Goal: Task Accomplishment & Management: Manage account settings

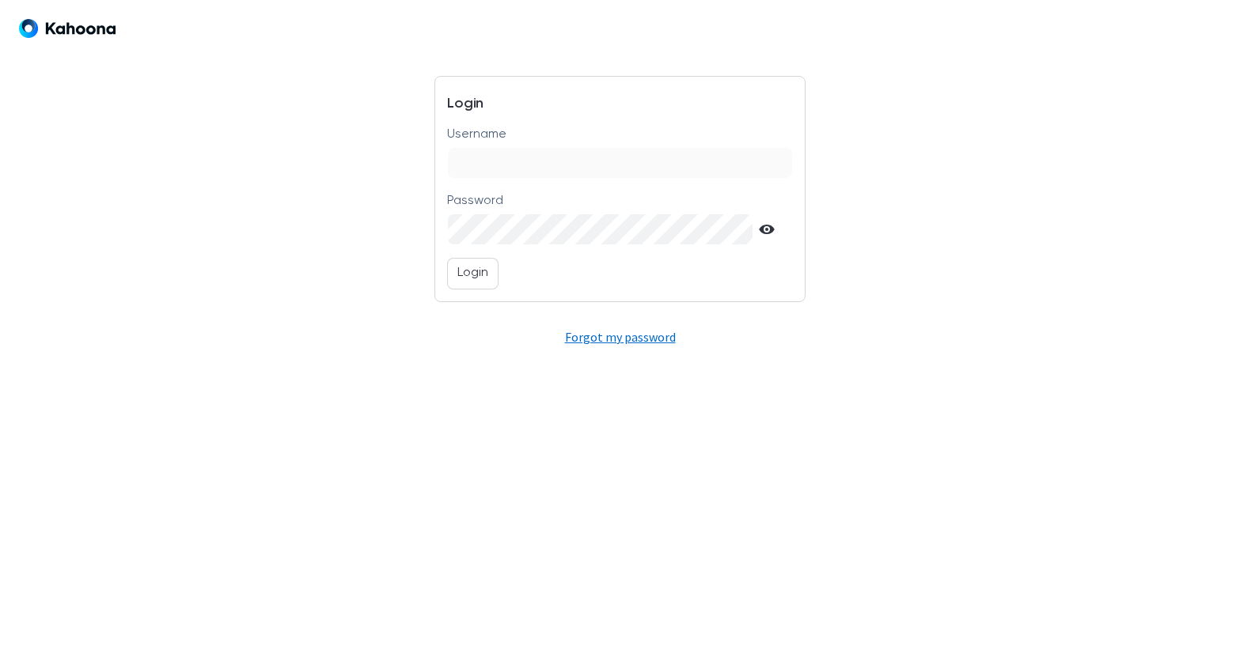
click at [616, 161] on input "Username" at bounding box center [620, 163] width 344 height 30
type input "**********"
click at [464, 269] on p "Login" at bounding box center [472, 273] width 31 height 21
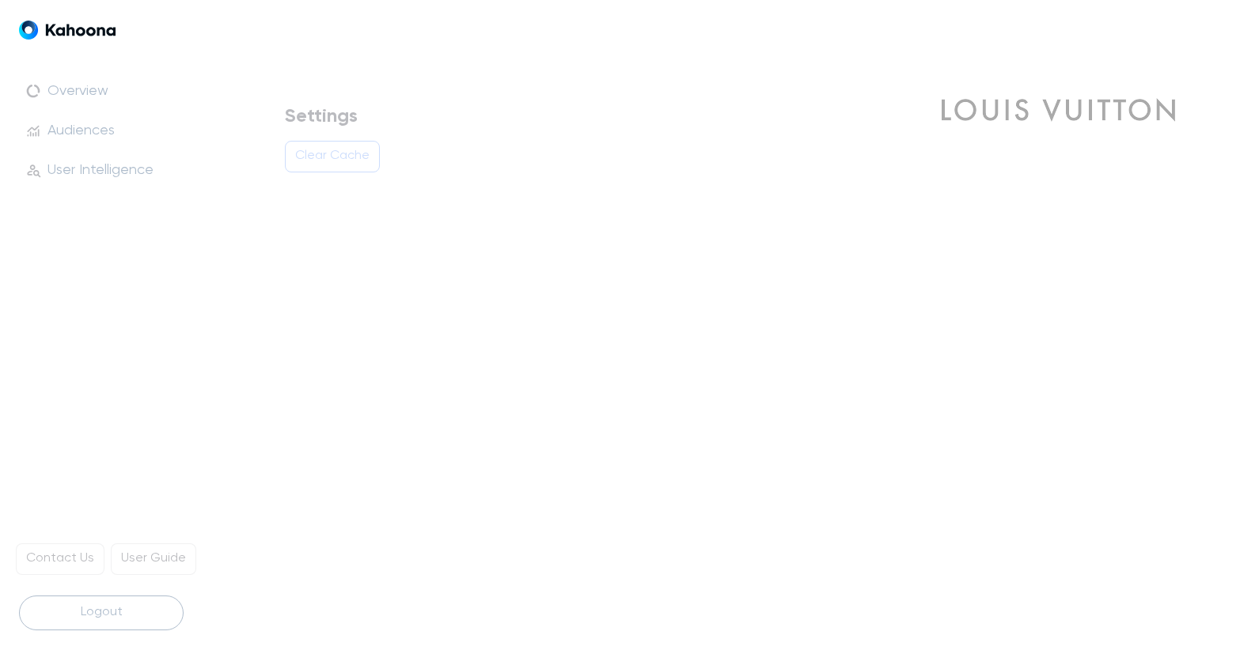
click at [329, 157] on p "Clear Cache" at bounding box center [332, 156] width 74 height 21
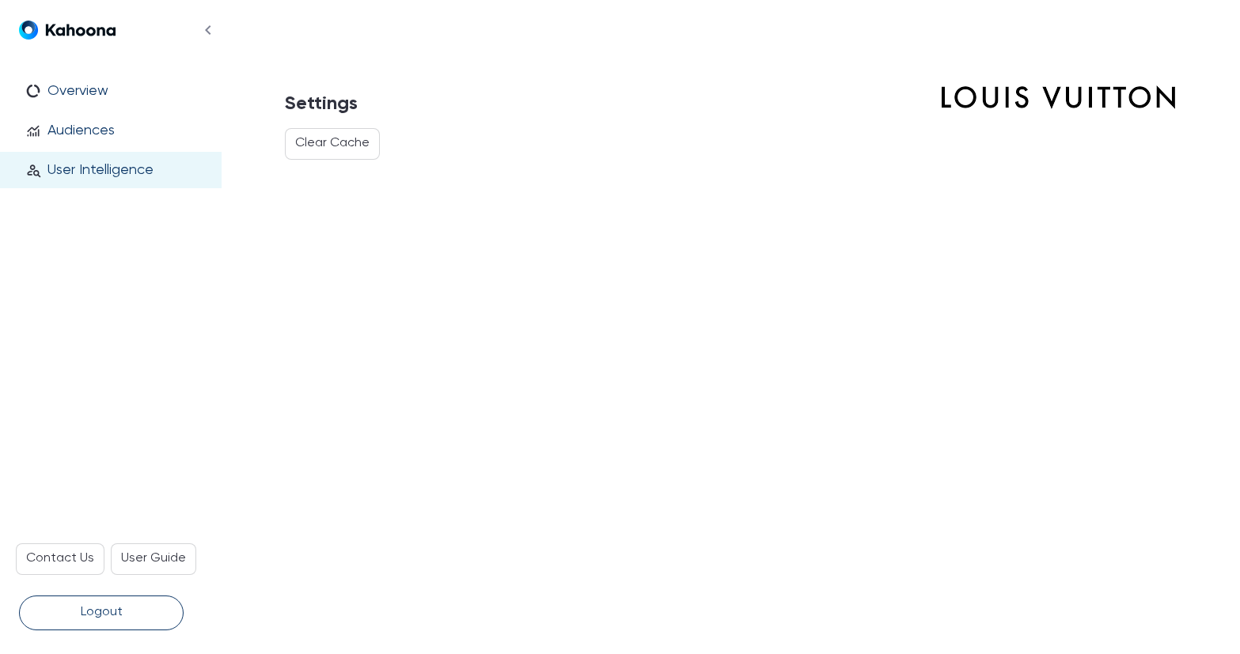
click at [121, 172] on p "User Intelligence" at bounding box center [100, 169] width 106 height 17
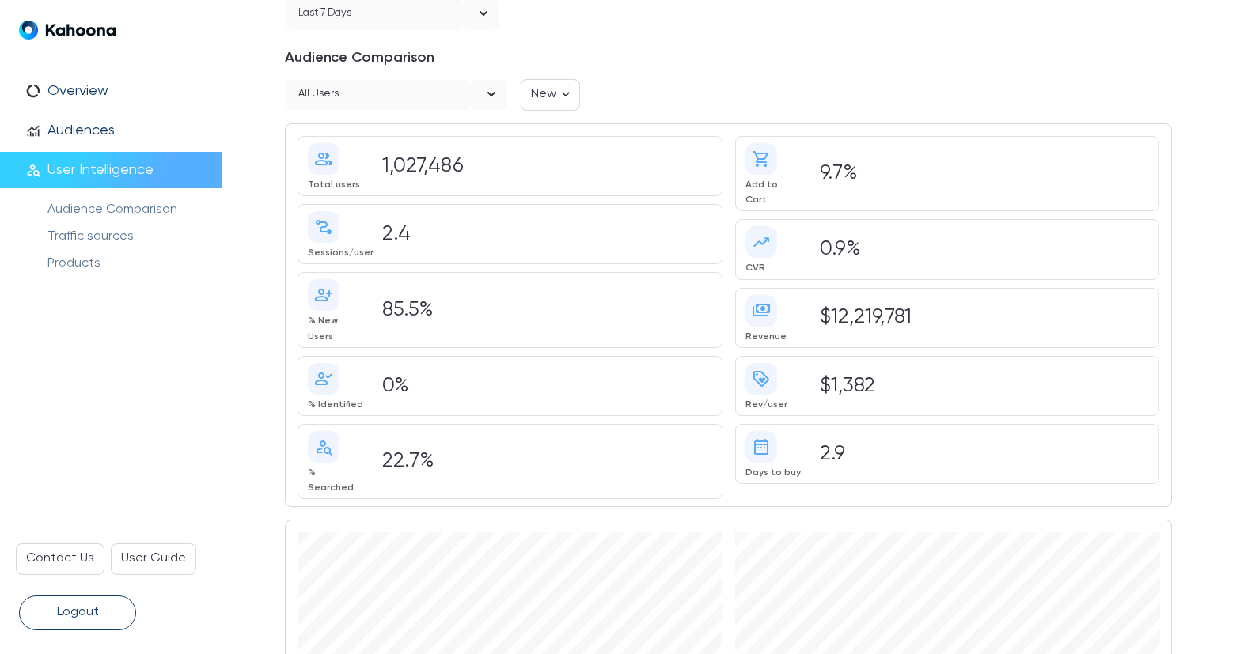
scroll to position [36, 0]
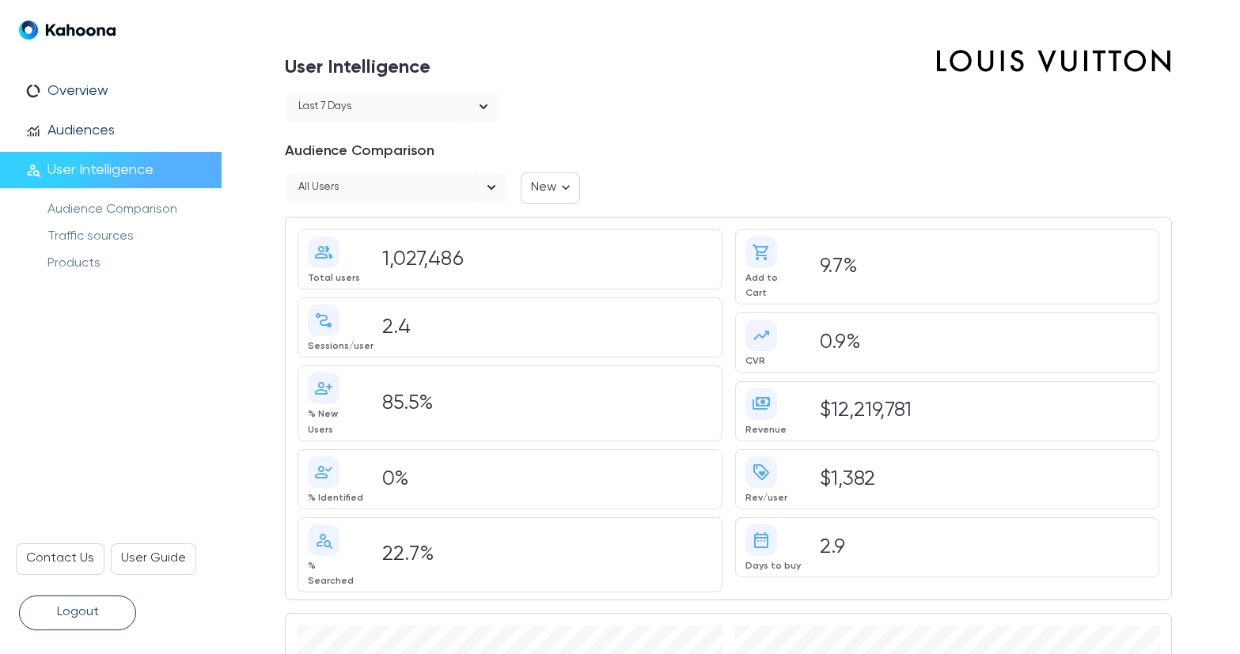
click at [423, 105] on div "Last 7 days" at bounding box center [374, 108] width 177 height 30
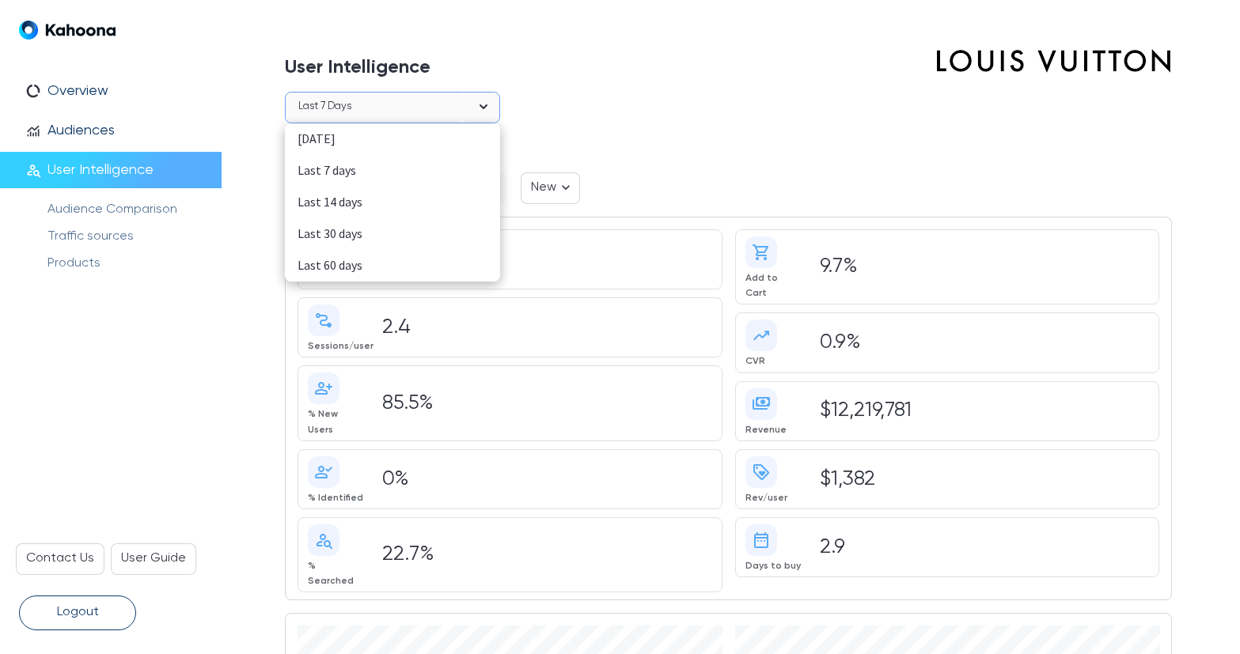
click at [339, 231] on div "Last 30 days" at bounding box center [392, 234] width 190 height 21
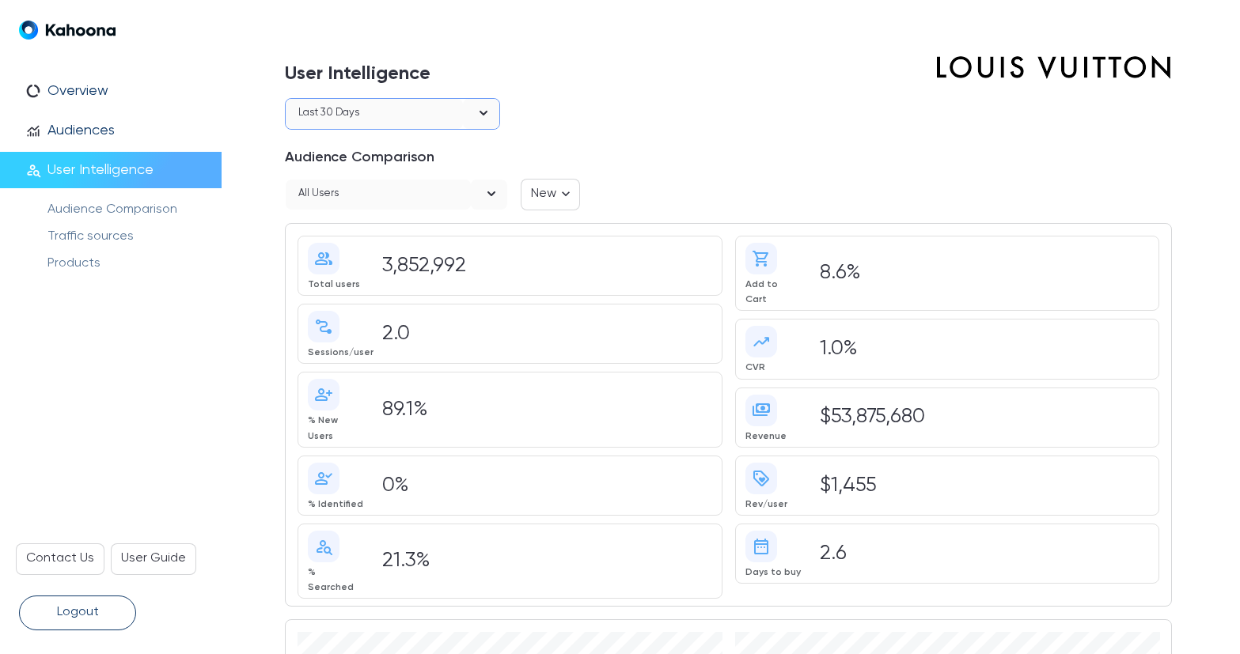
scroll to position [0, 0]
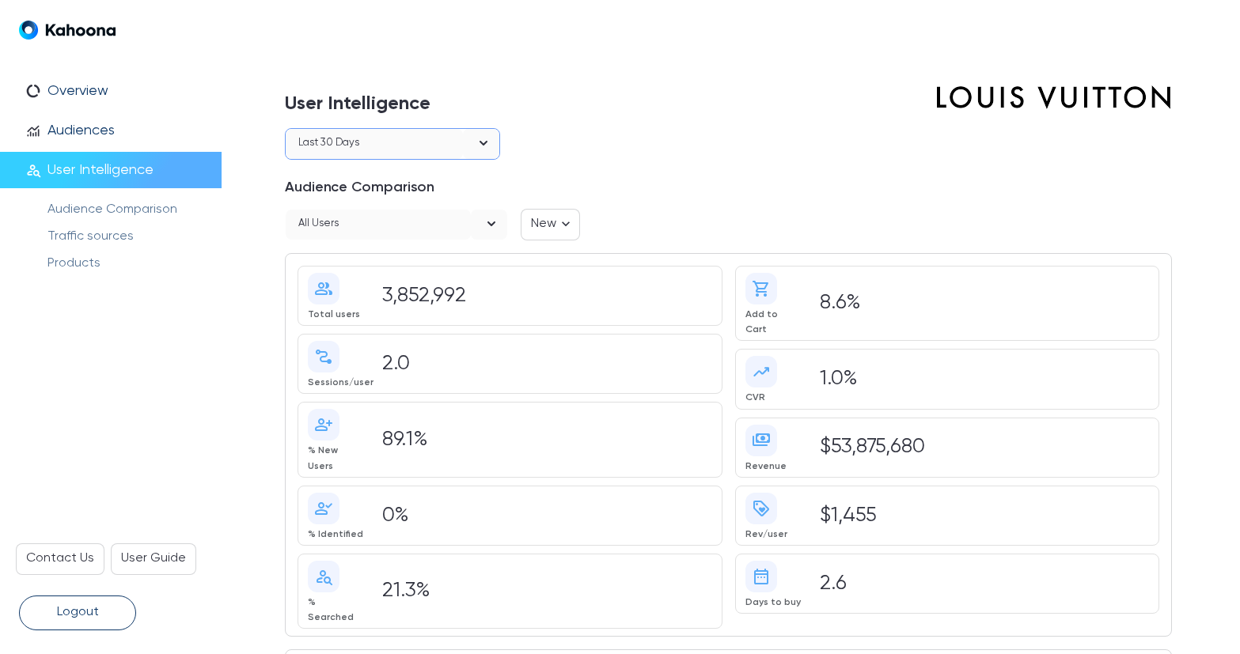
click at [366, 229] on div "All users" at bounding box center [378, 225] width 185 height 30
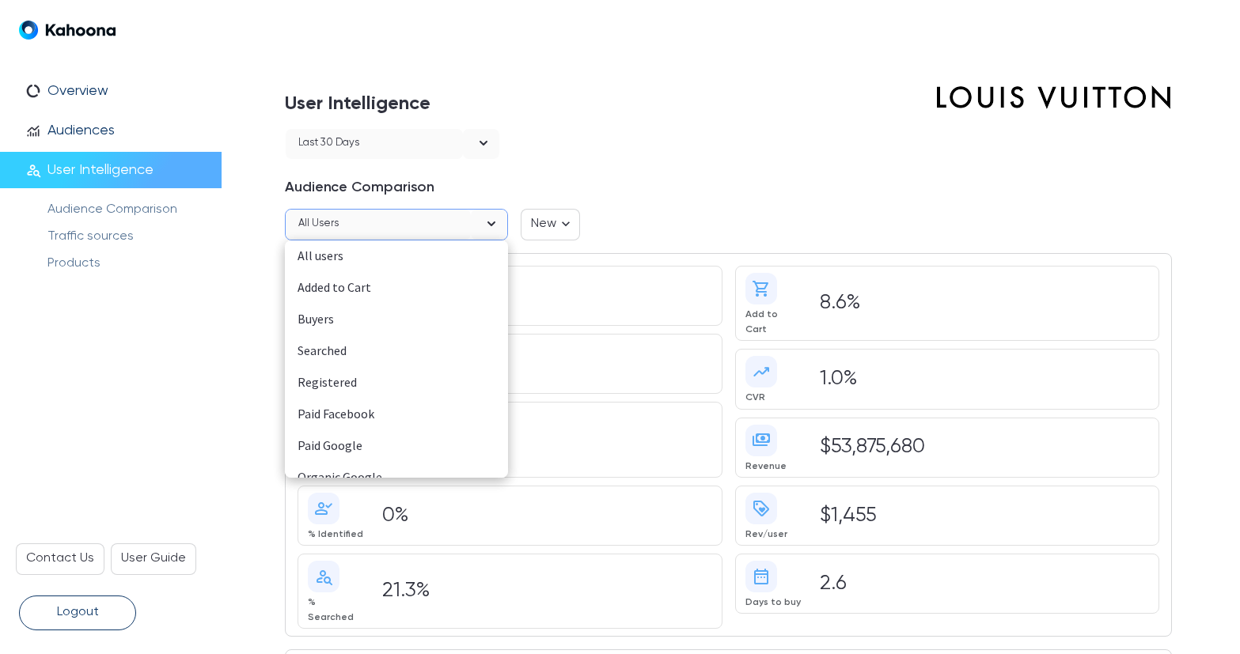
scroll to position [206, 0]
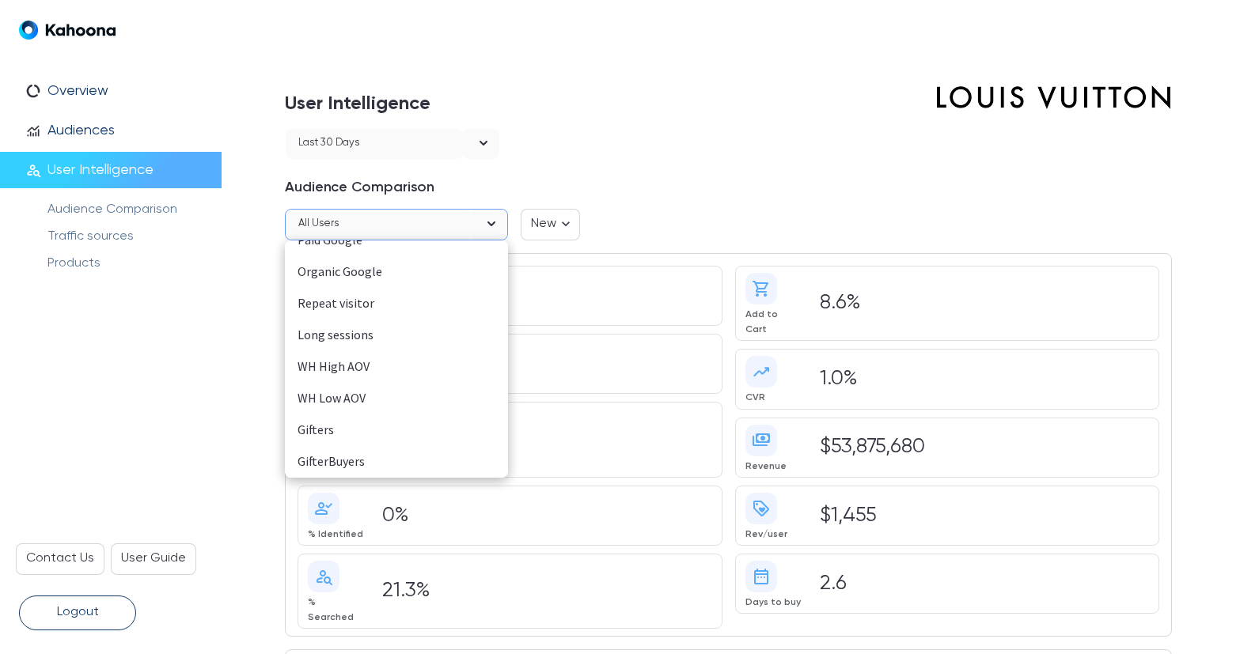
click at [318, 434] on div "Gifters" at bounding box center [396, 430] width 198 height 21
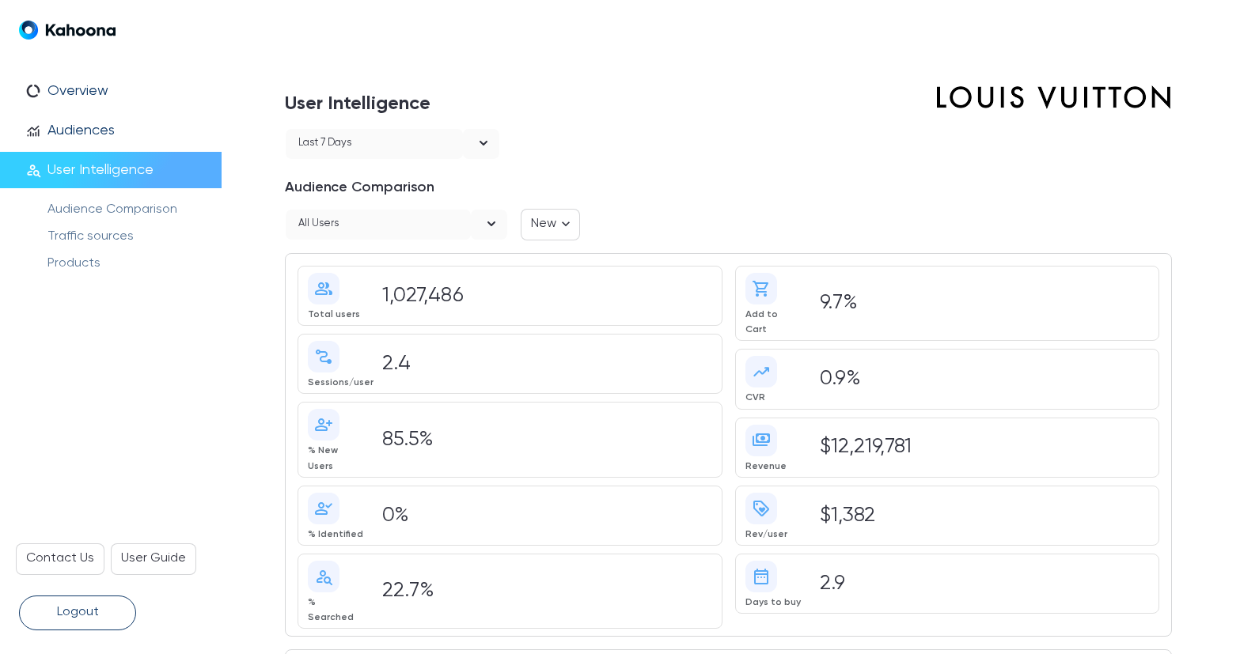
scroll to position [0, 0]
click at [355, 143] on div "Last 7 days" at bounding box center [374, 144] width 177 height 30
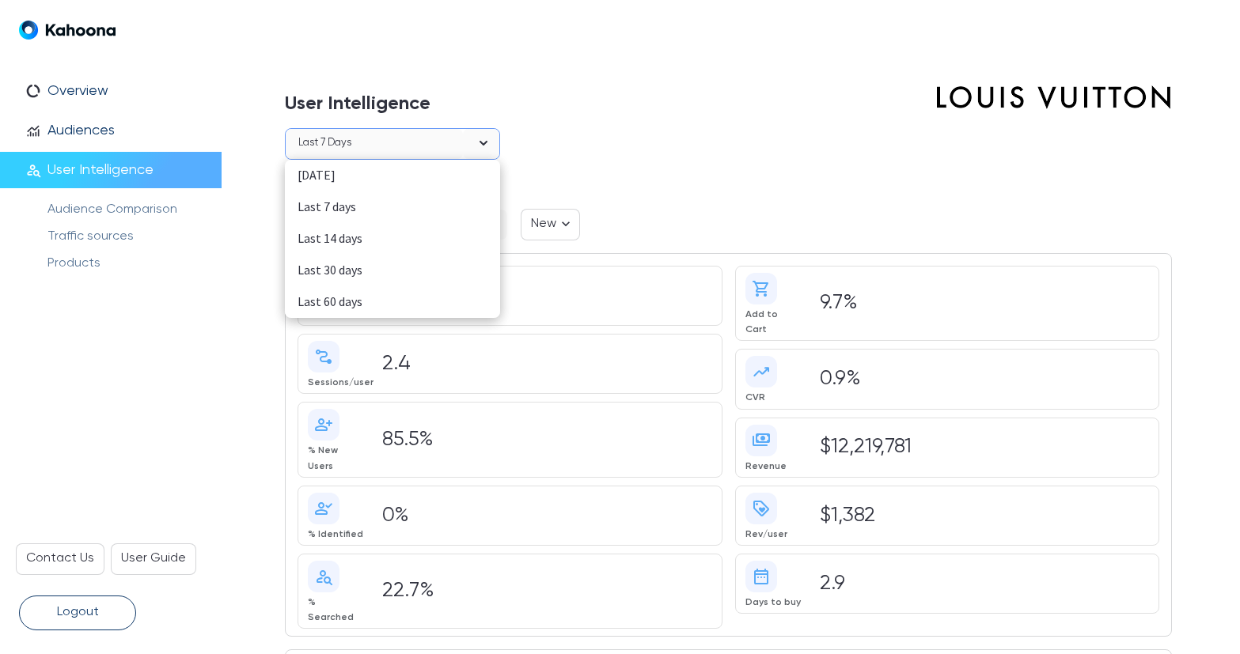
click at [341, 268] on div "Last 30 days" at bounding box center [392, 270] width 190 height 21
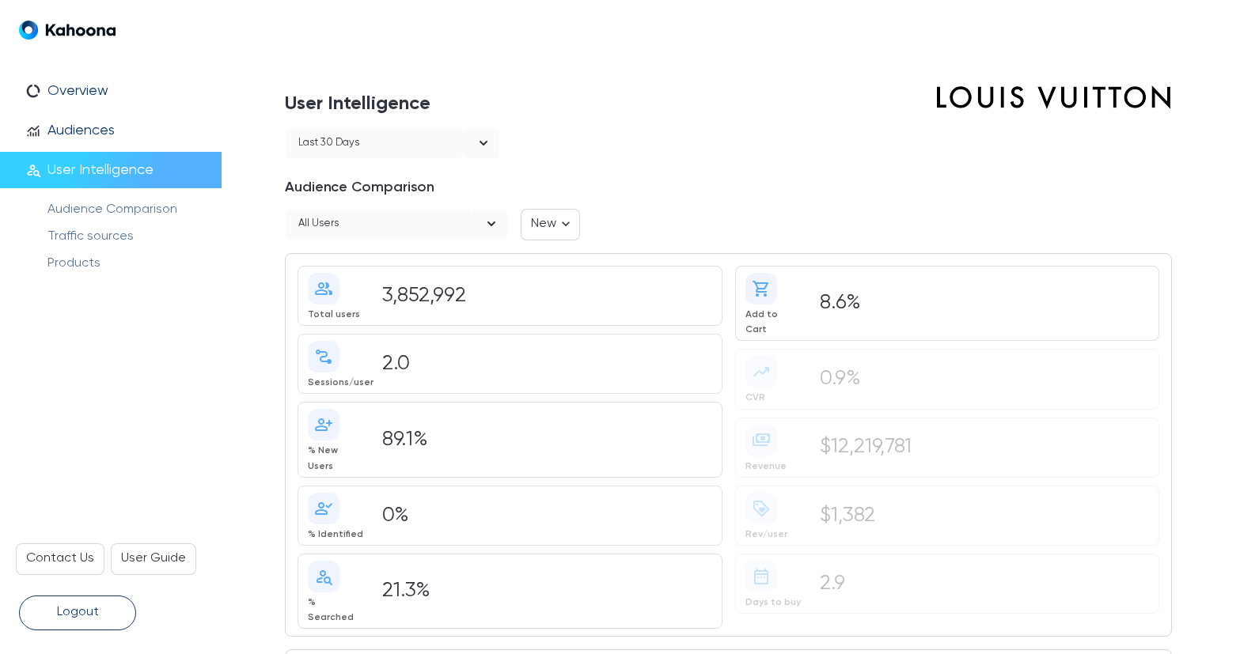
click at [395, 231] on div "All users" at bounding box center [378, 225] width 185 height 30
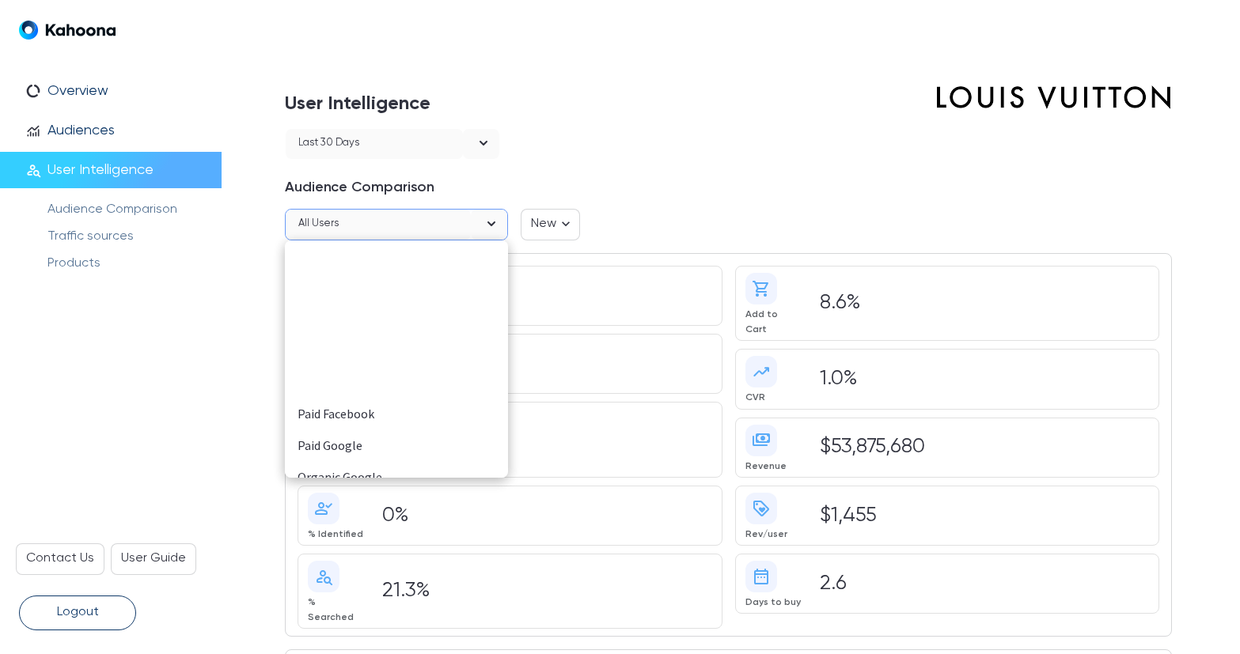
scroll to position [206, 0]
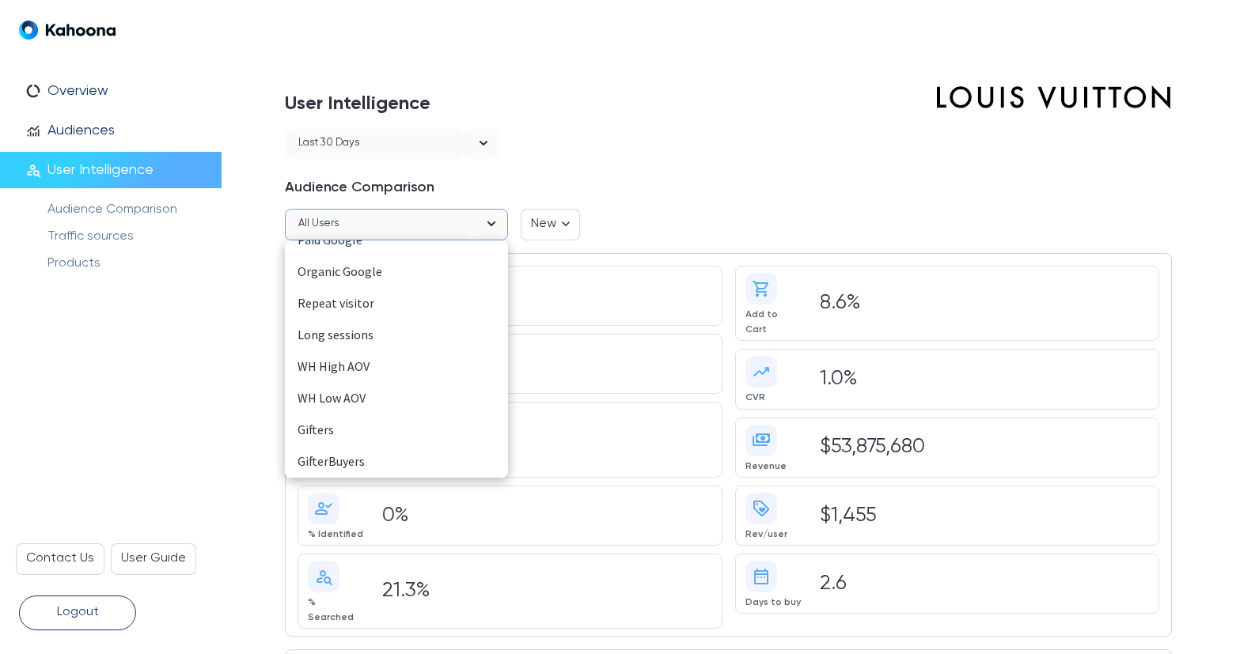
click at [359, 460] on div "GifterBuyers" at bounding box center [396, 462] width 198 height 21
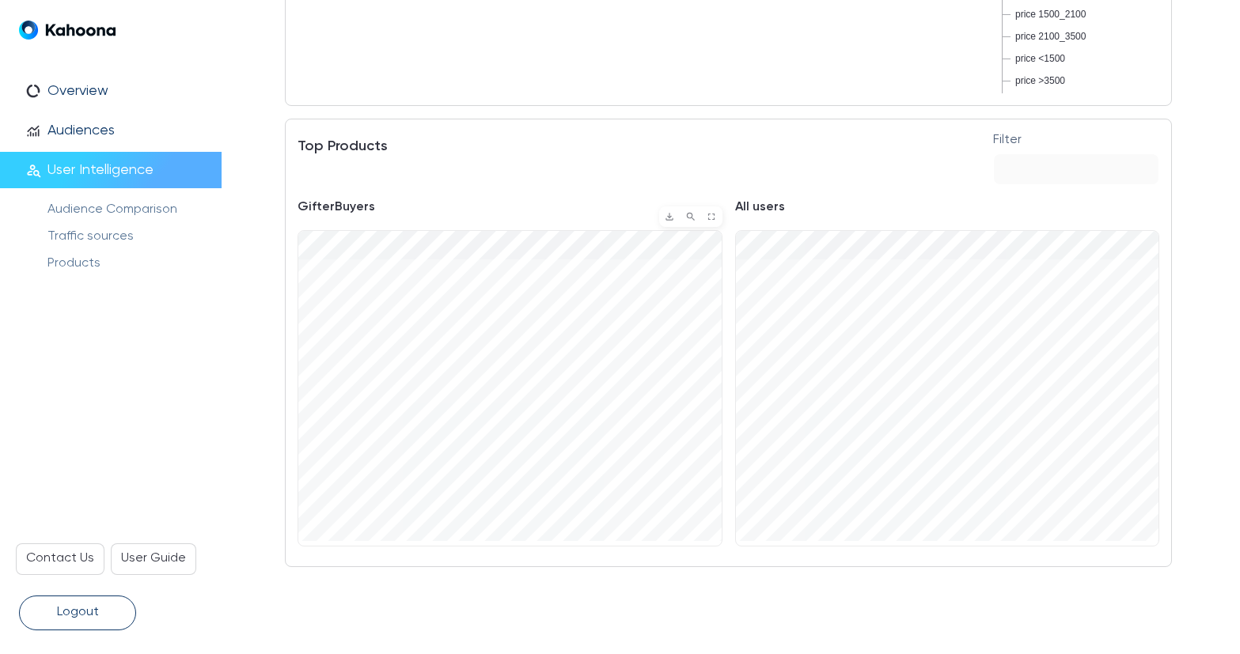
drag, startPoint x: 466, startPoint y: 233, endPoint x: 466, endPoint y: 285, distance: 51.4
click at [466, 285] on div at bounding box center [509, 388] width 423 height 315
click at [465, 372] on div at bounding box center [509, 388] width 423 height 315
click at [474, 234] on div at bounding box center [509, 388] width 423 height 315
drag, startPoint x: 476, startPoint y: 263, endPoint x: 478, endPoint y: 245, distance: 18.4
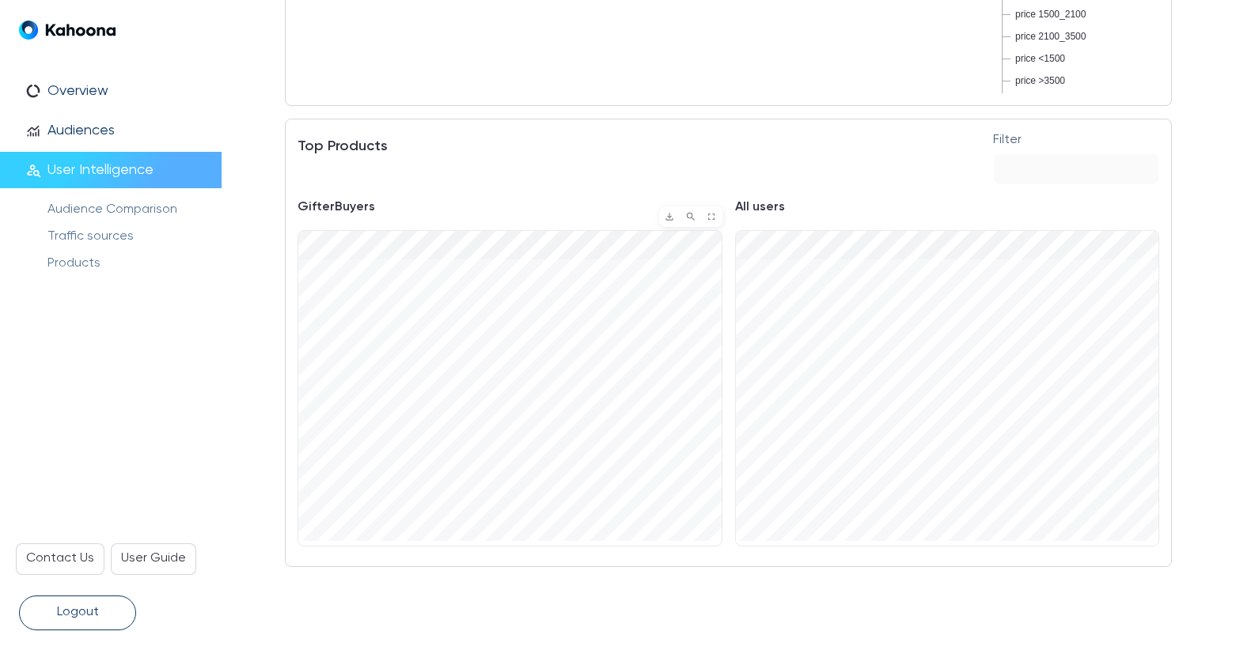
click at [478, 245] on div at bounding box center [509, 388] width 423 height 315
click at [474, 309] on div at bounding box center [509, 388] width 423 height 315
click at [474, 261] on div at bounding box center [509, 388] width 423 height 315
click at [563, 262] on div at bounding box center [509, 388] width 423 height 315
click at [504, 260] on div at bounding box center [509, 388] width 423 height 315
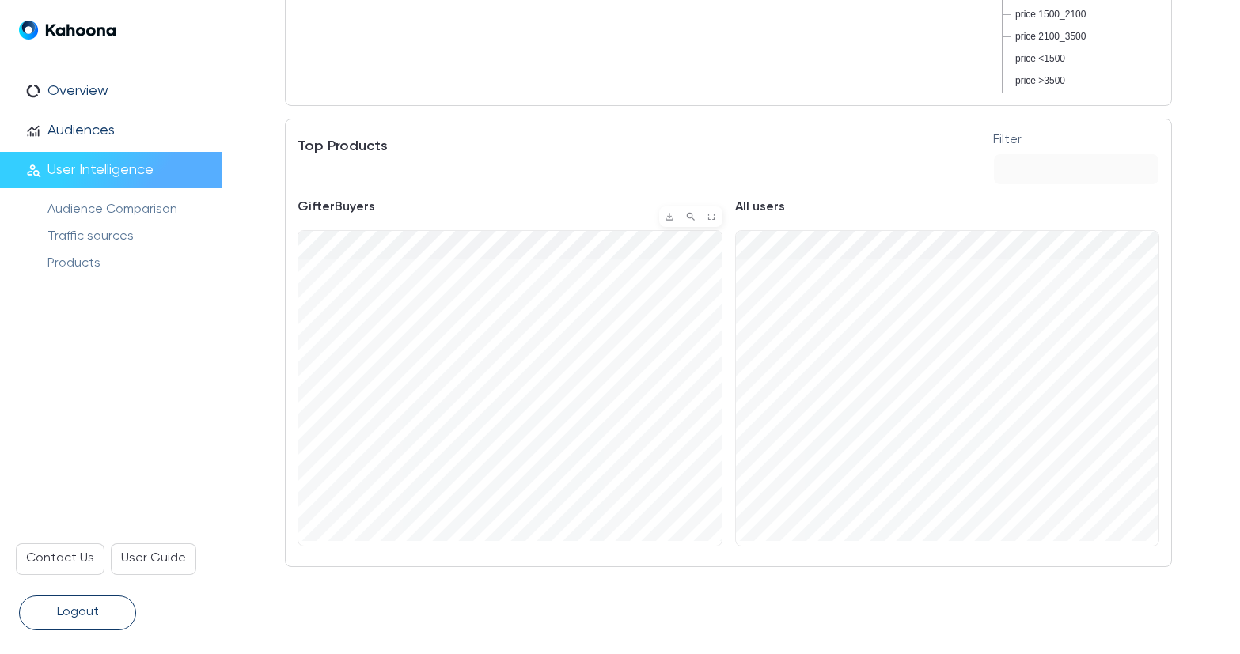
click at [502, 231] on div at bounding box center [509, 388] width 423 height 315
click at [502, 262] on div at bounding box center [509, 388] width 423 height 315
click at [493, 237] on div at bounding box center [509, 388] width 423 height 315
click at [482, 263] on div at bounding box center [509, 388] width 423 height 315
click at [486, 237] on div at bounding box center [509, 388] width 423 height 315
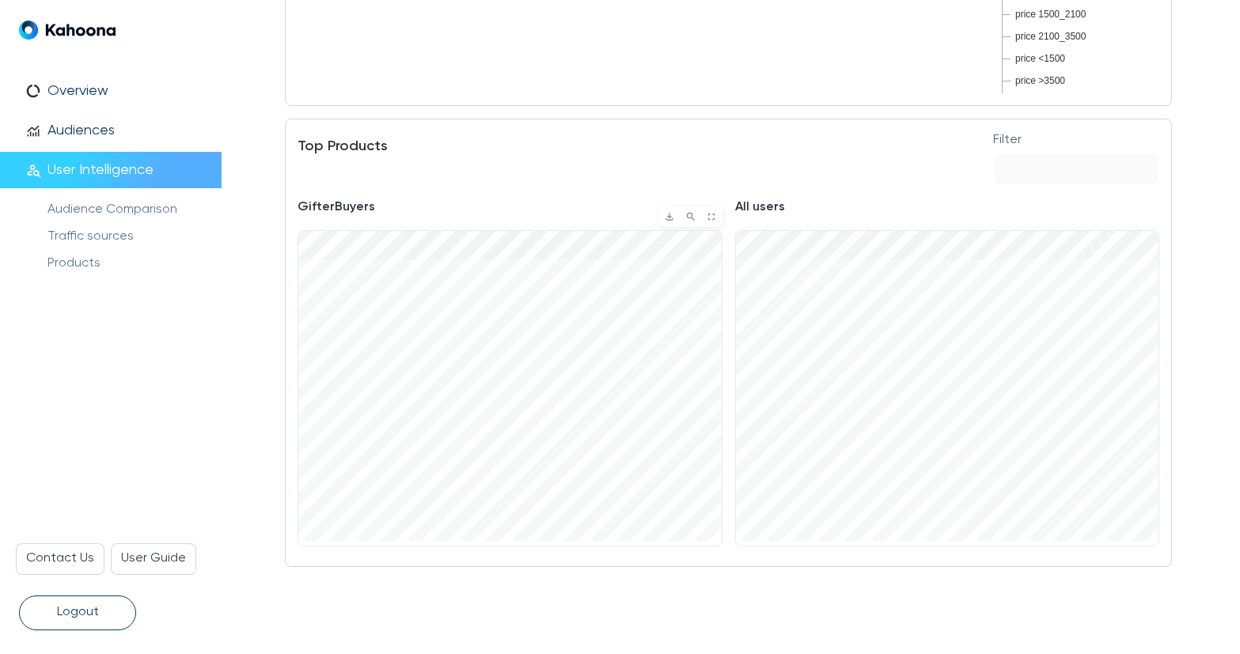
click at [482, 254] on div at bounding box center [509, 388] width 423 height 315
click at [377, 231] on div at bounding box center [509, 388] width 423 height 315
click at [820, 238] on div at bounding box center [947, 388] width 423 height 315
click at [495, 237] on div at bounding box center [509, 388] width 423 height 315
click at [360, 292] on div at bounding box center [509, 388] width 423 height 315
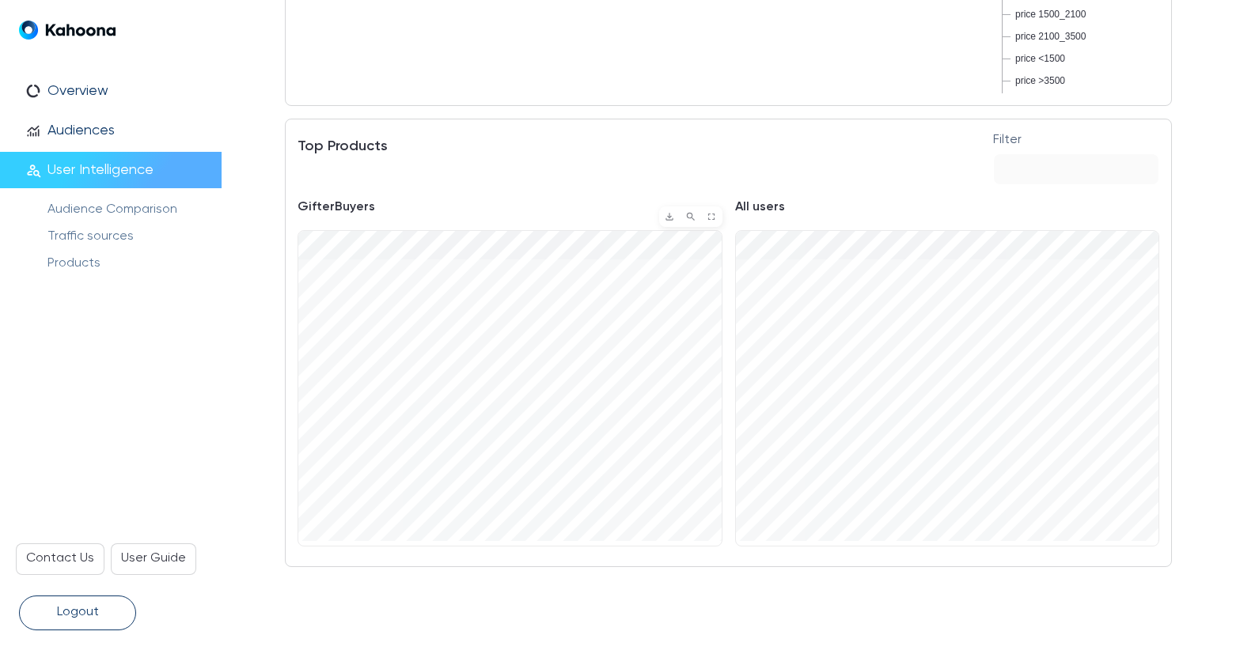
click at [487, 290] on div at bounding box center [509, 388] width 423 height 315
drag, startPoint x: 623, startPoint y: 240, endPoint x: 623, endPoint y: 325, distance: 85.5
click at [623, 325] on div at bounding box center [509, 388] width 423 height 315
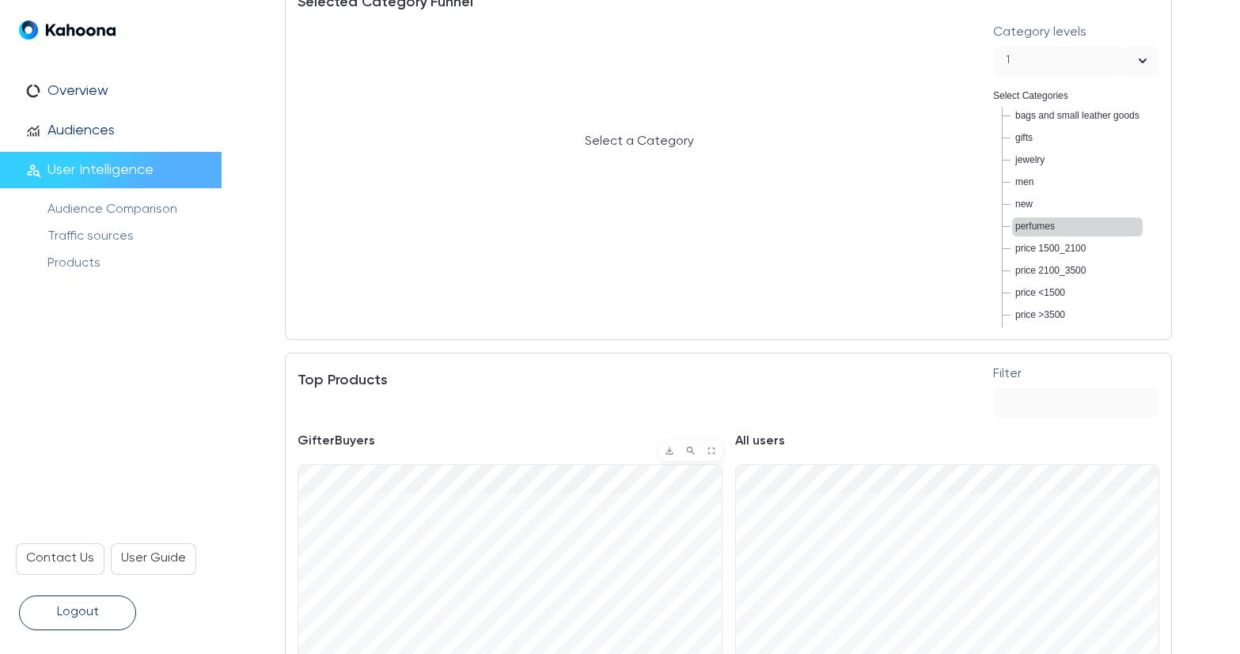
click at [1022, 222] on span "perfumes" at bounding box center [1035, 225] width 40 height 11
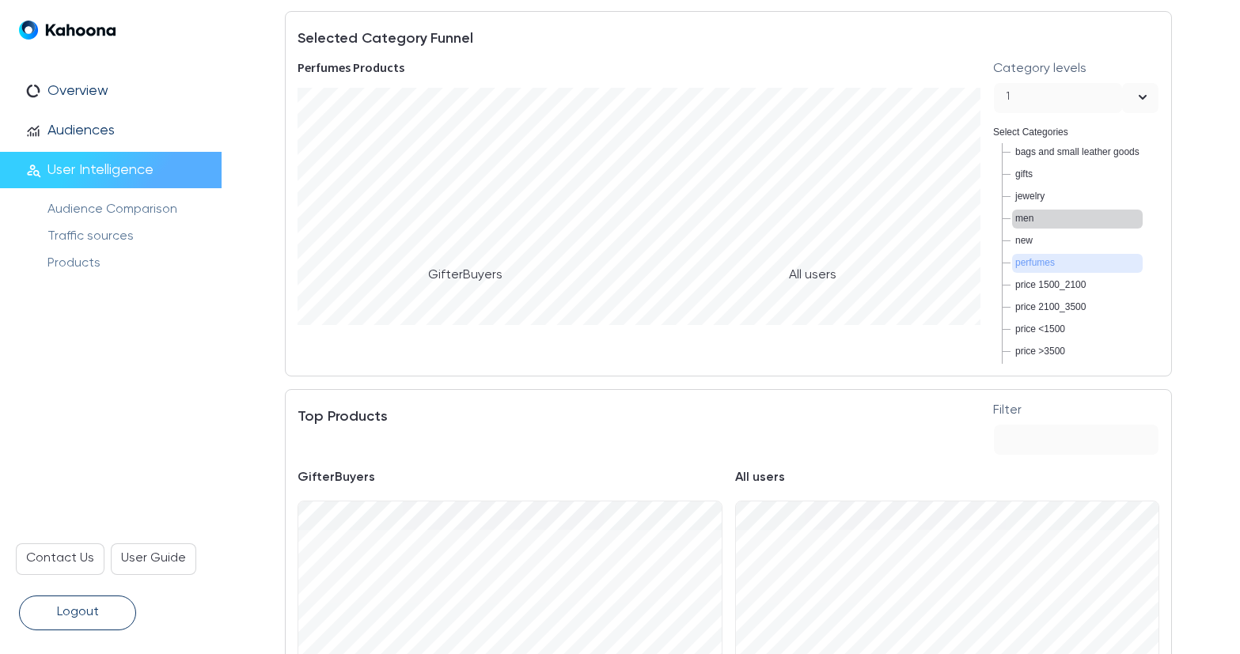
click at [1027, 222] on span "men" at bounding box center [1024, 217] width 18 height 11
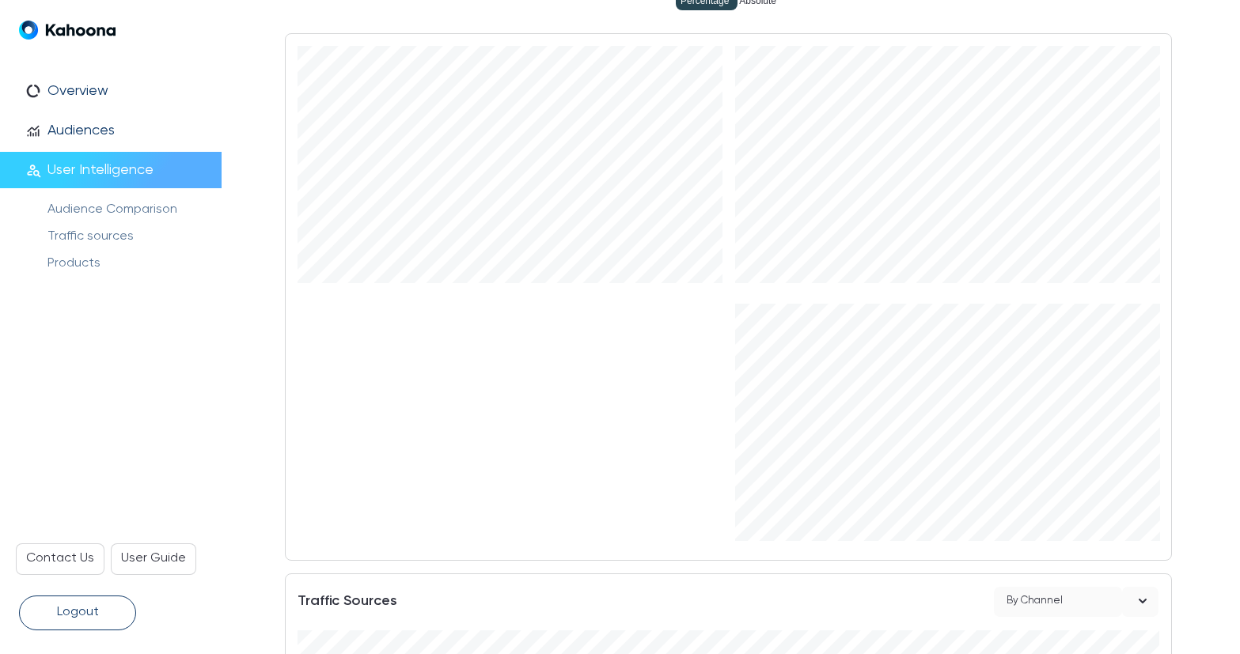
scroll to position [0, 0]
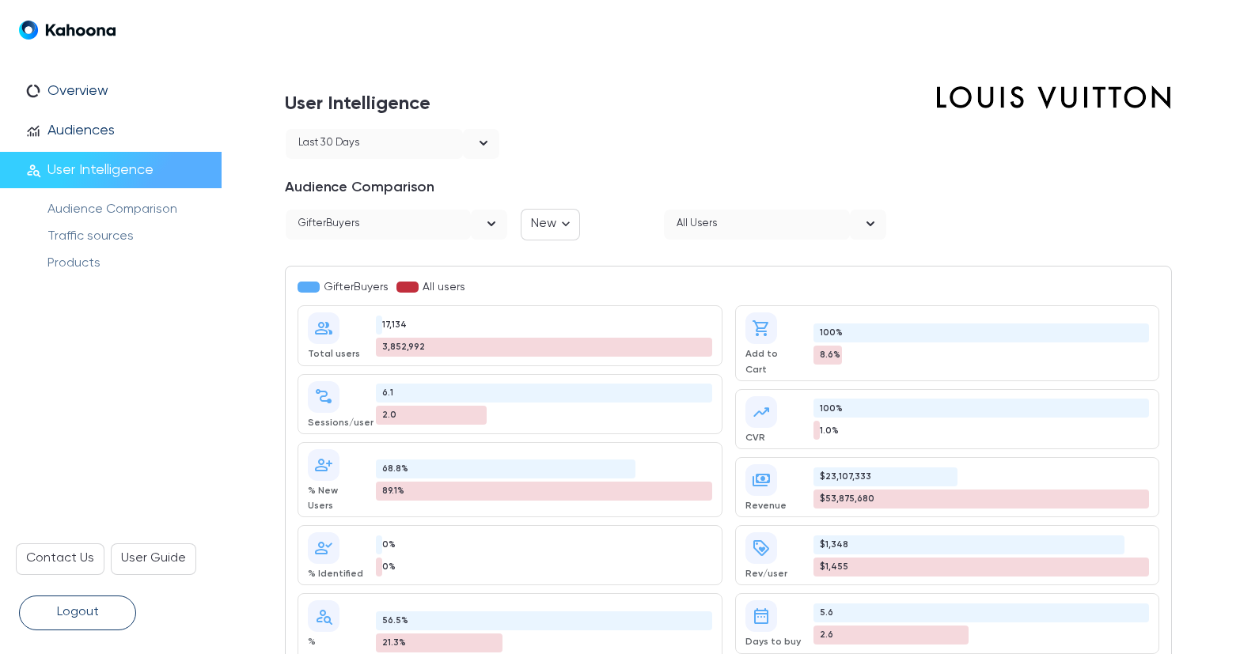
click at [468, 220] on div "GifterBuyers" at bounding box center [378, 225] width 185 height 30
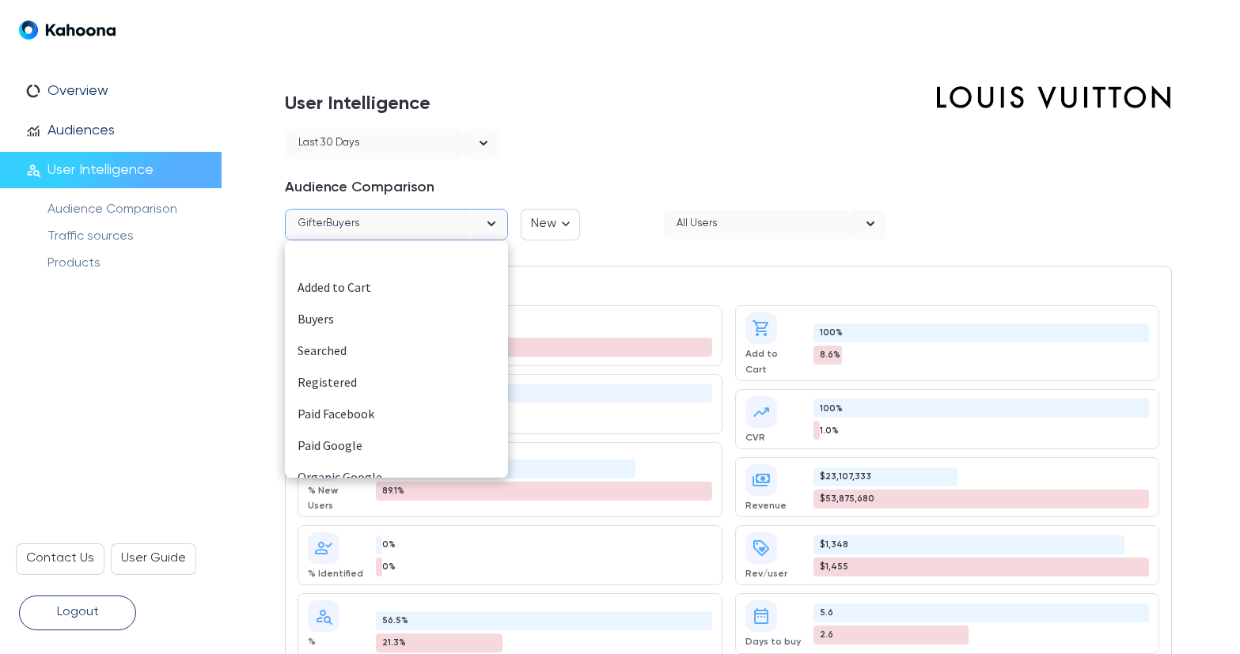
scroll to position [206, 0]
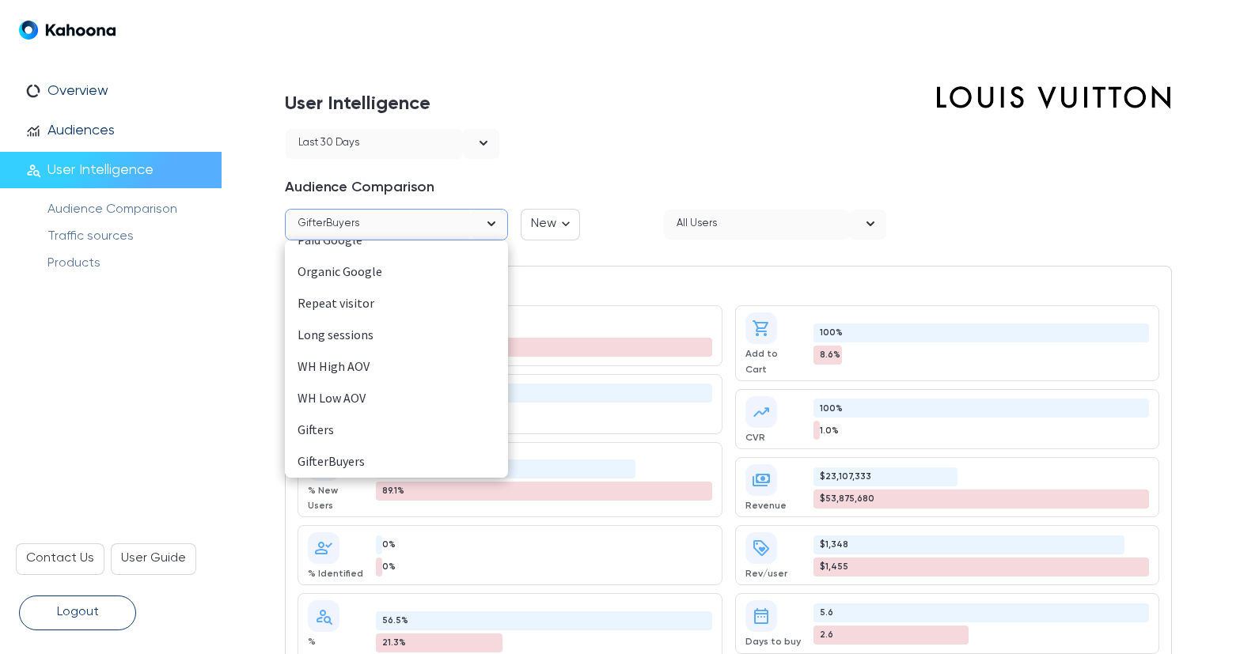
click at [337, 434] on div "Gifters" at bounding box center [396, 430] width 198 height 21
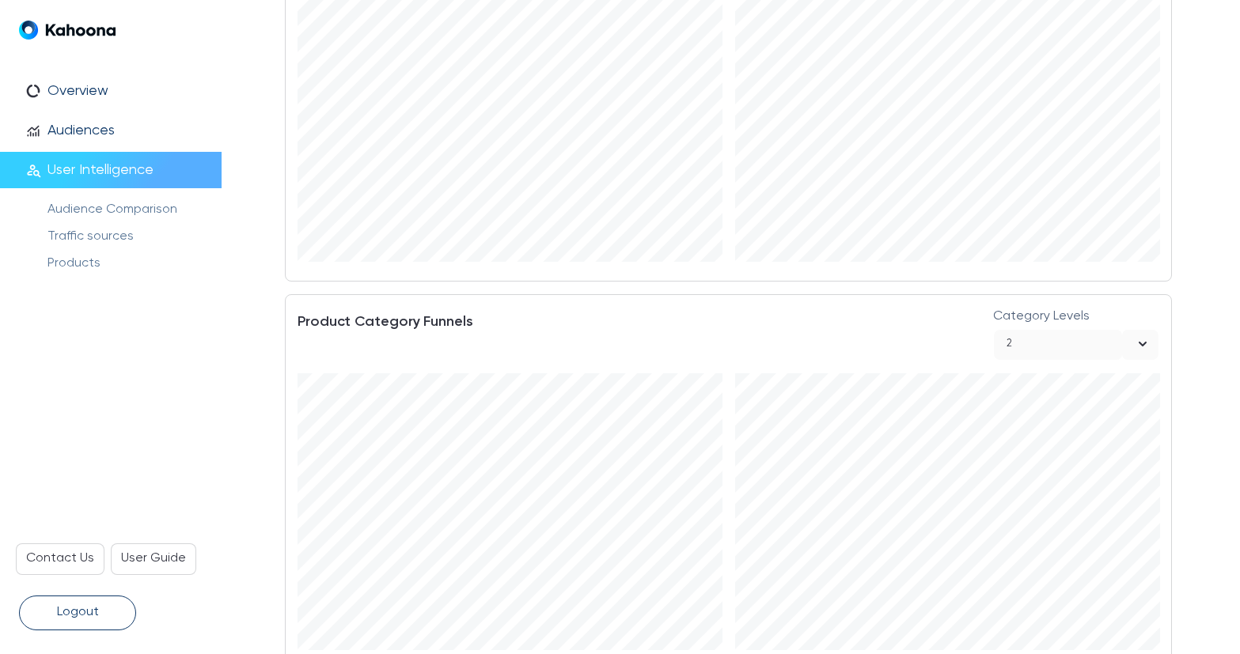
scroll to position [3170, 0]
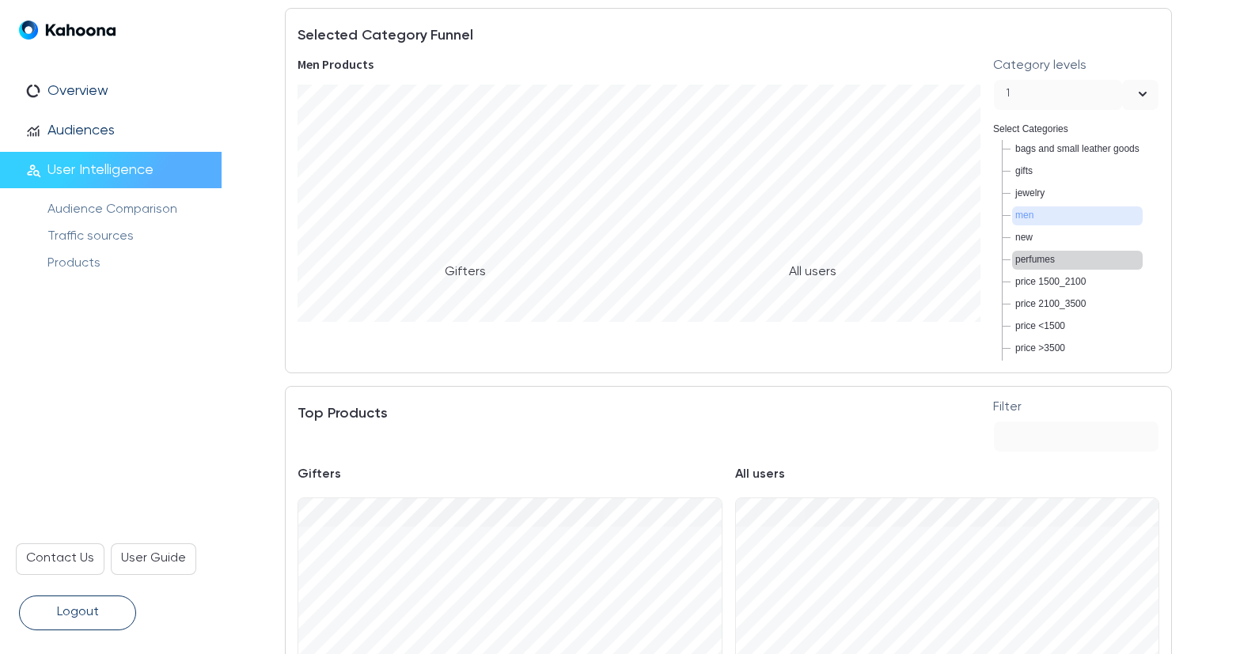
click at [1026, 260] on span "perfumes" at bounding box center [1035, 258] width 40 height 11
click at [1028, 211] on span "men" at bounding box center [1024, 214] width 18 height 11
click at [1038, 253] on span "perfumes" at bounding box center [1035, 258] width 40 height 11
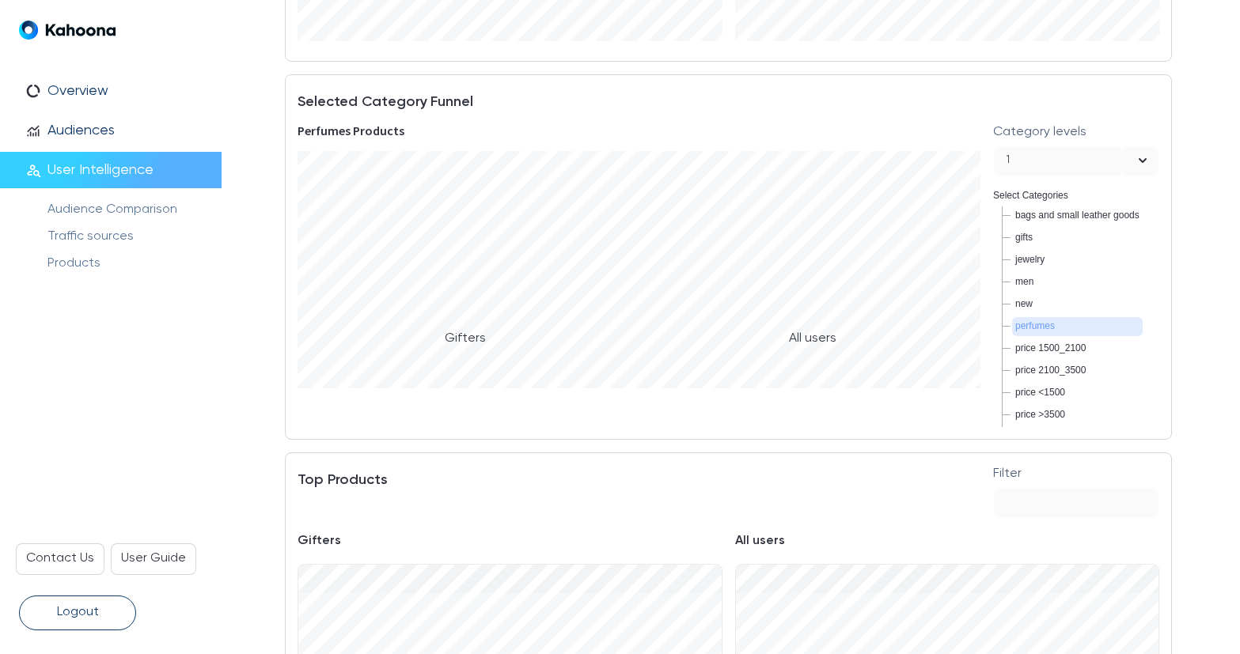
scroll to position [3602, 0]
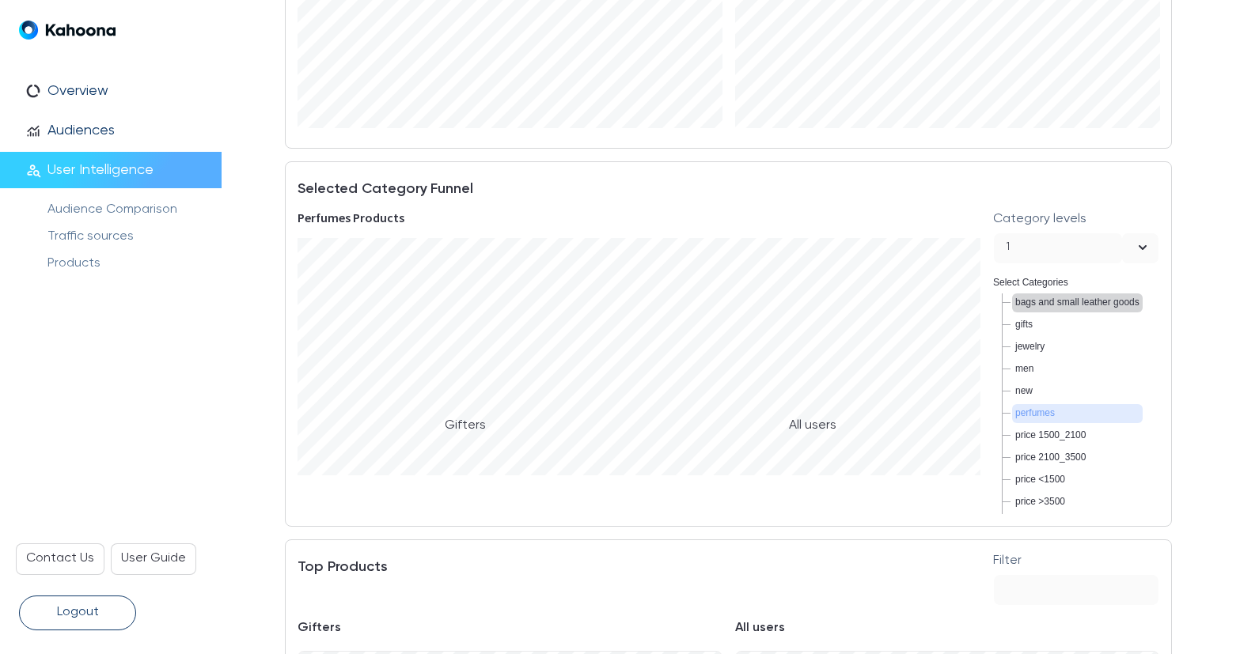
click at [1063, 299] on span "bags and small leather goods" at bounding box center [1077, 301] width 124 height 11
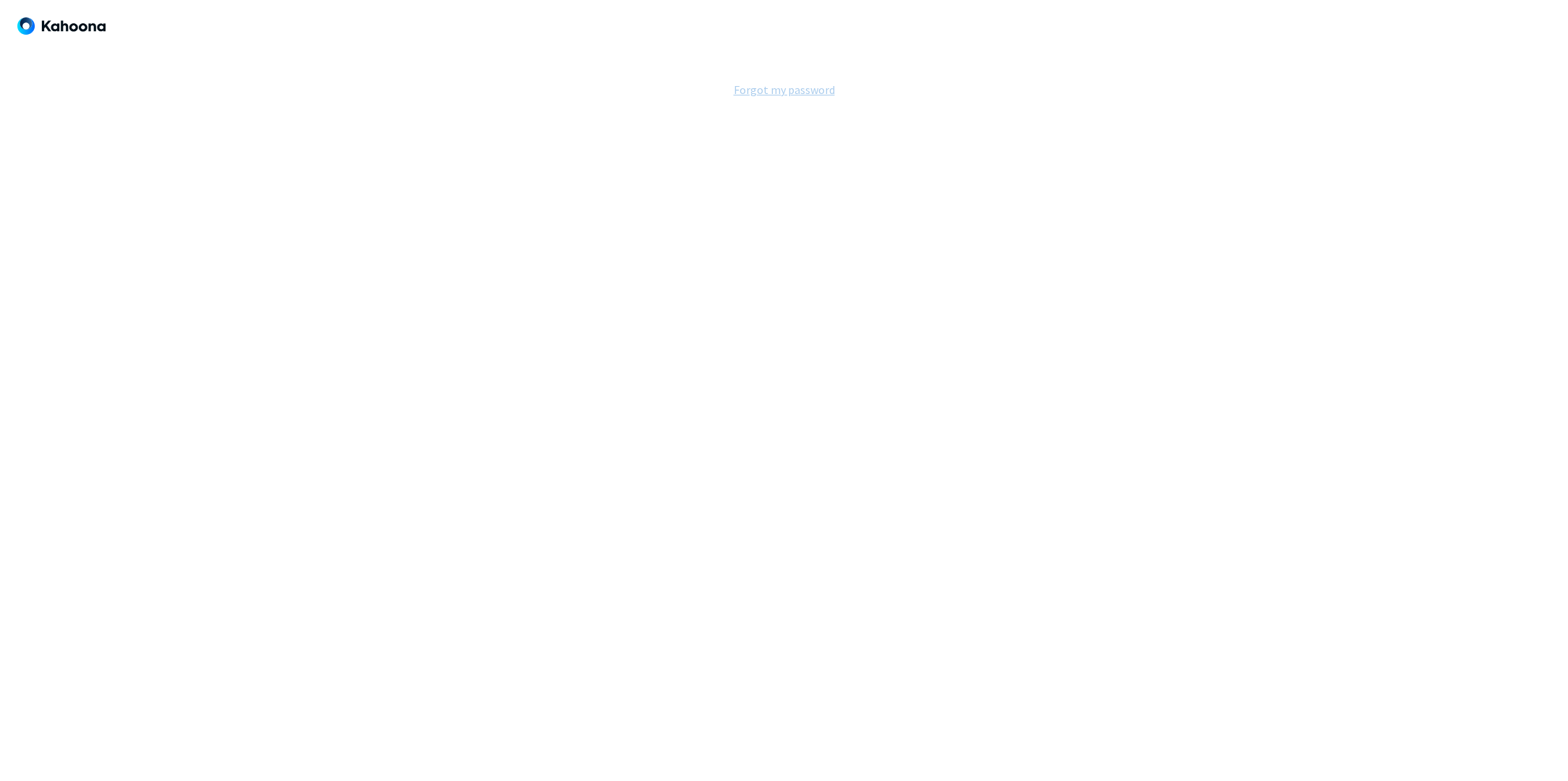
scroll to position [0, 0]
click at [1132, 373] on section "Login Username Password Show password text Login Forgot my password" at bounding box center [784, 390] width 1568 height 781
